Goal: Obtain resource: Download file/media

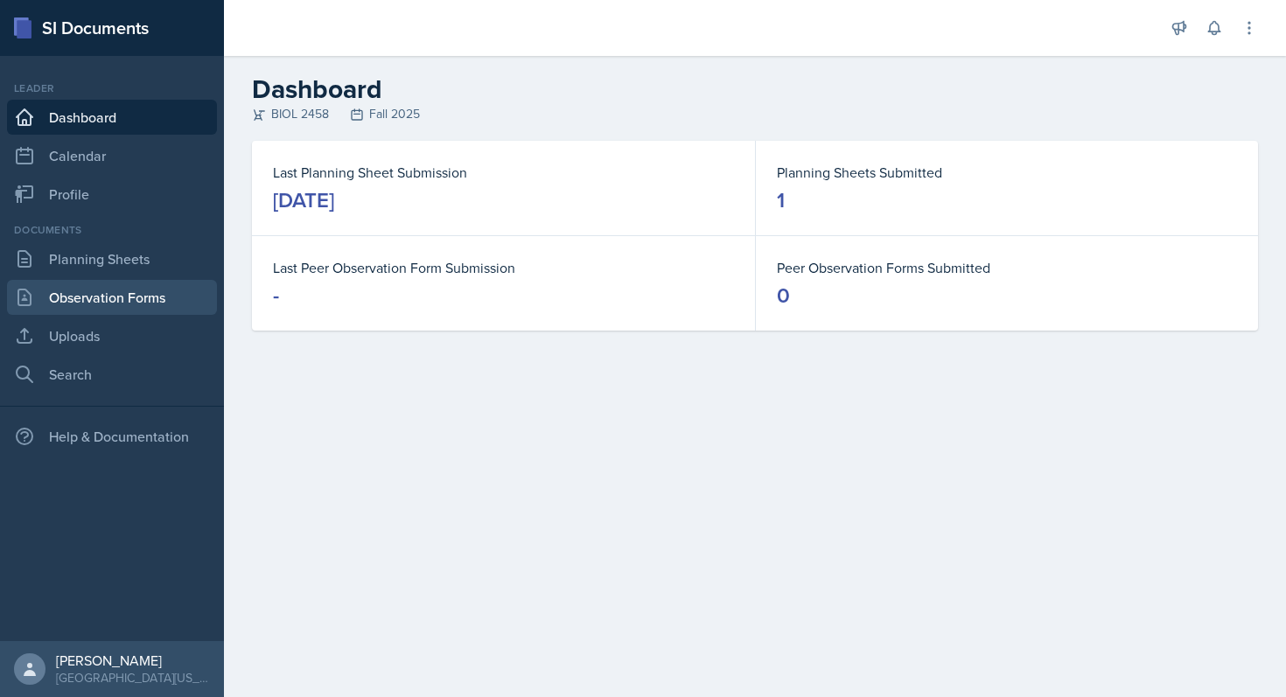
click at [124, 292] on link "Observation Forms" at bounding box center [112, 297] width 210 height 35
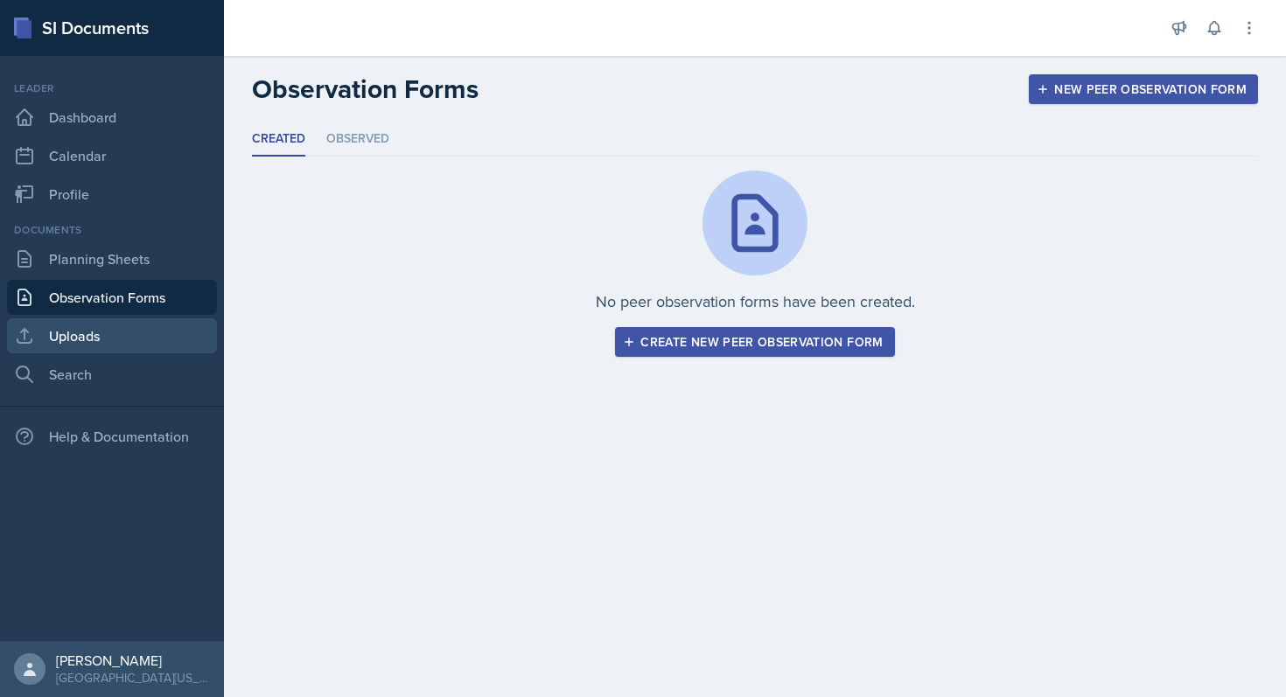
click at [95, 324] on link "Uploads" at bounding box center [112, 335] width 210 height 35
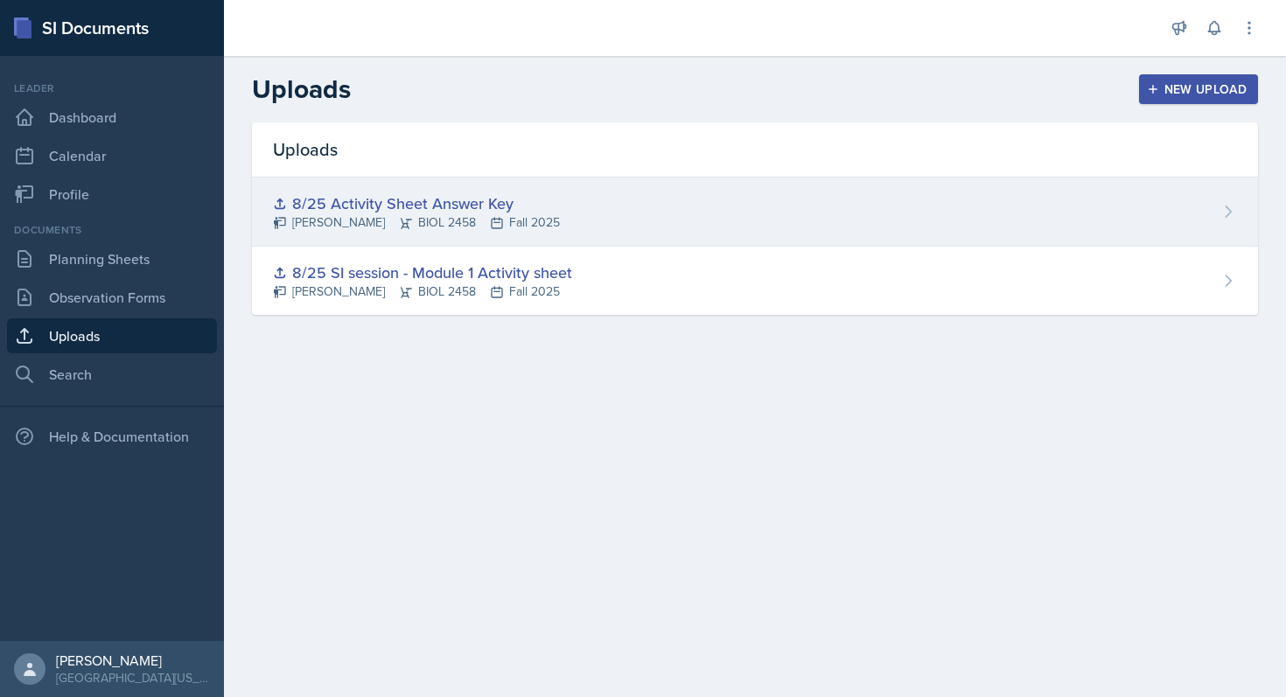
click at [465, 206] on div "8/25 Activity Sheet Answer Key" at bounding box center [416, 204] width 287 height 24
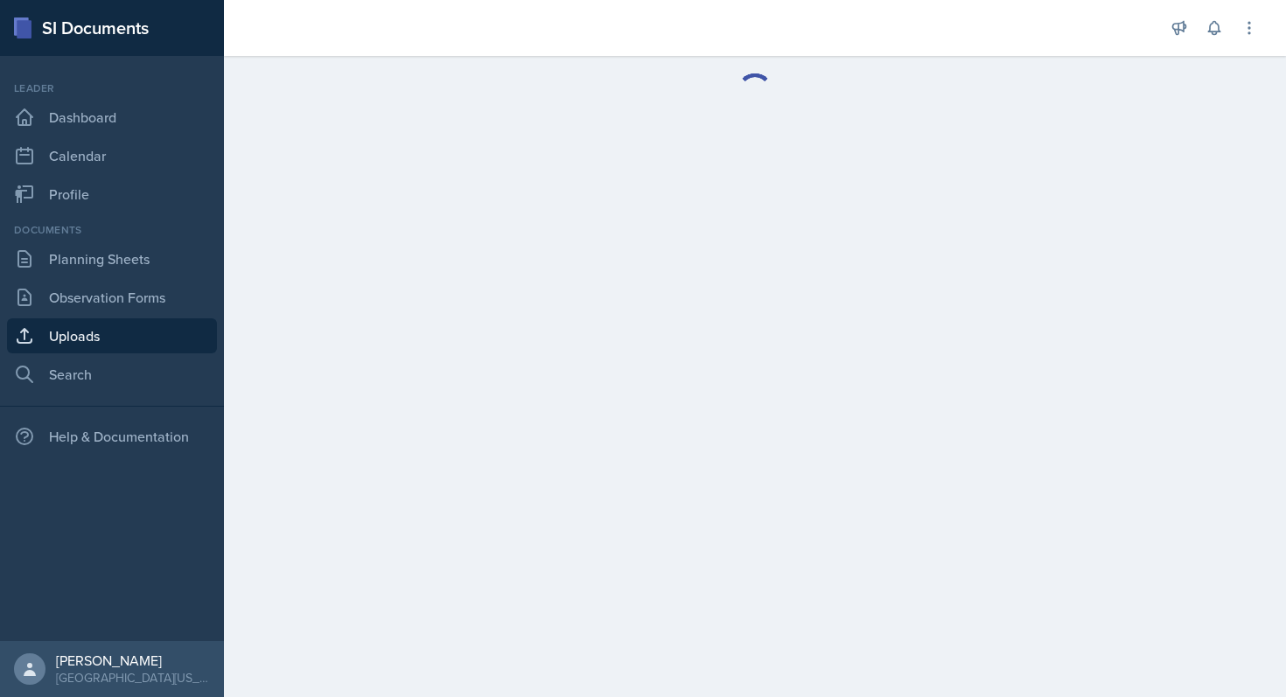
click at [465, 206] on main at bounding box center [755, 376] width 1062 height 641
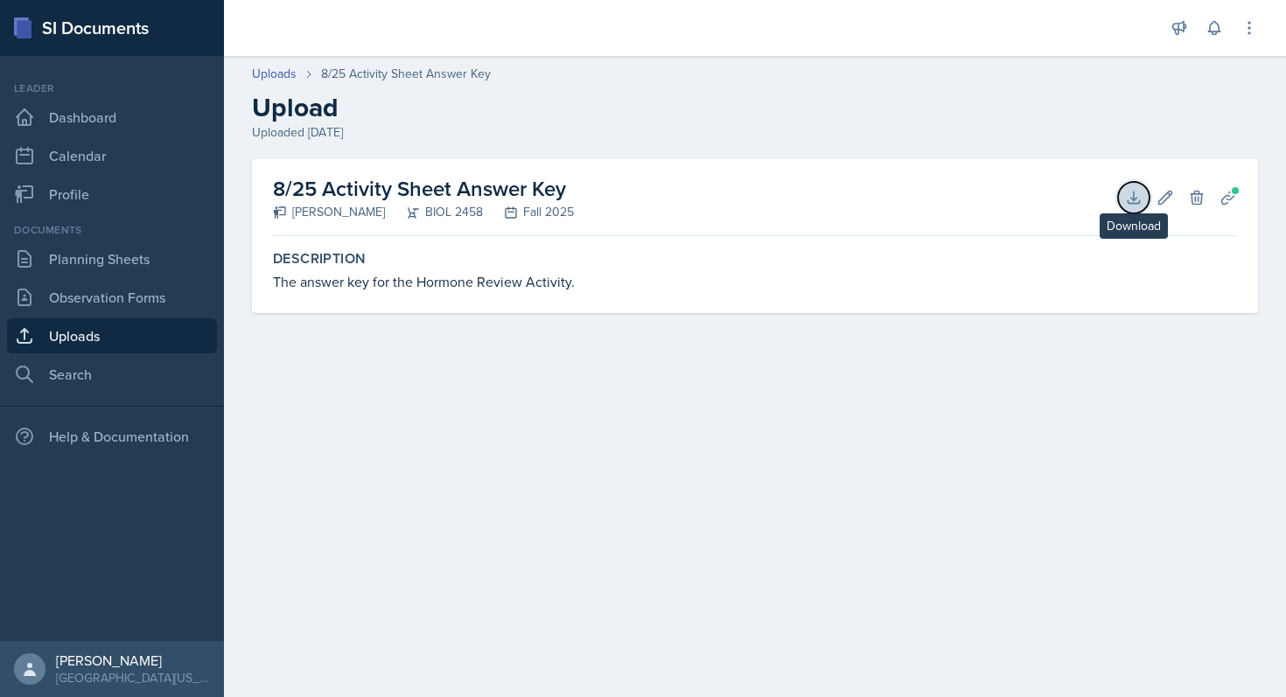
click at [1139, 199] on icon at bounding box center [1133, 197] width 17 height 17
click at [285, 77] on link "Uploads" at bounding box center [274, 74] width 45 height 18
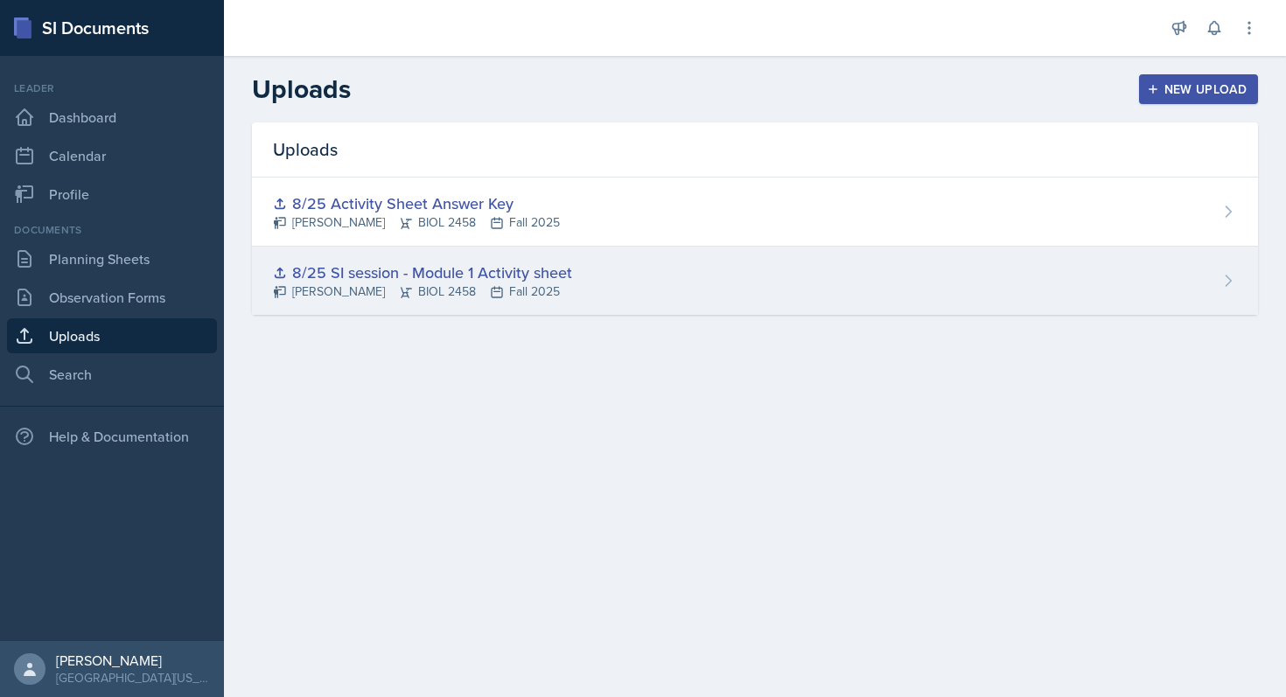
click at [504, 272] on div "8/25 SI session - Module 1 Activity sheet" at bounding box center [422, 273] width 299 height 24
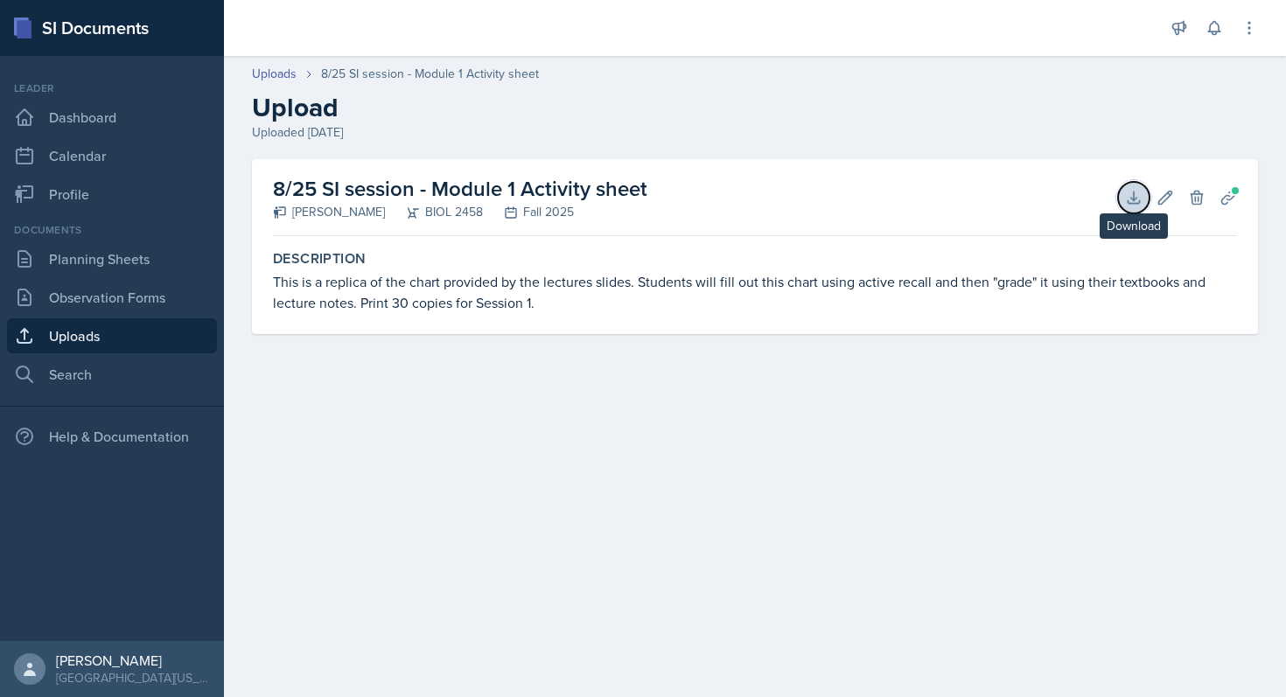
click at [1131, 200] on icon at bounding box center [1133, 197] width 17 height 17
